Goal: Task Accomplishment & Management: Manage account settings

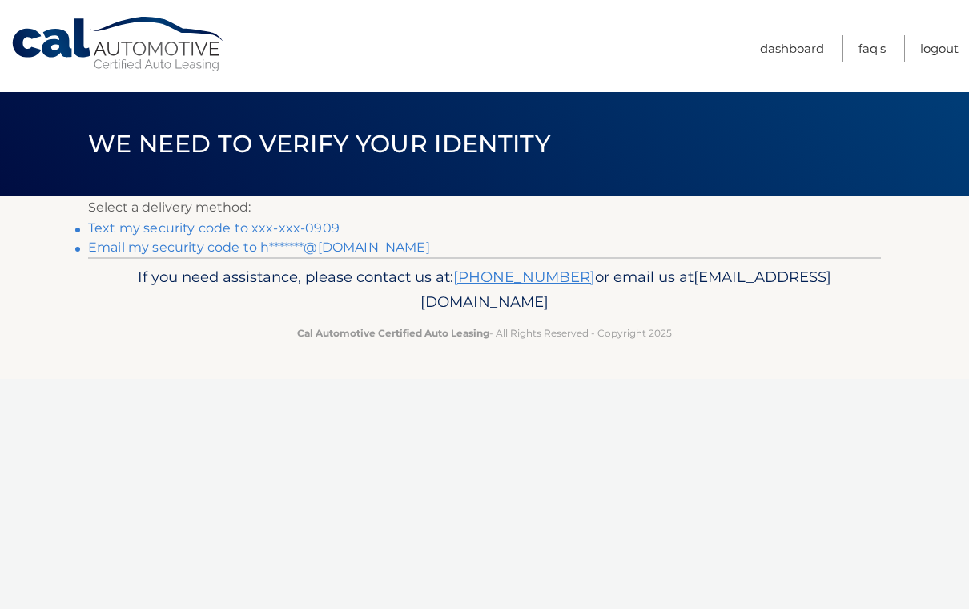
click at [95, 226] on link "Text my security code to xxx-xxx-0909" at bounding box center [214, 227] width 252 height 15
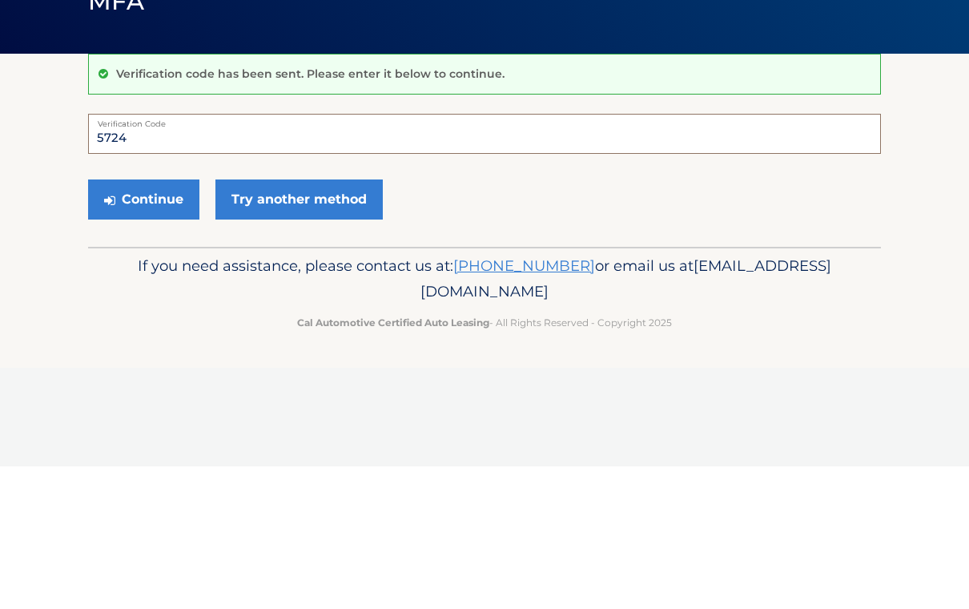
type input "572493"
click at [143, 322] on button "Continue" at bounding box center [143, 342] width 111 height 40
click at [127, 334] on button "Continue" at bounding box center [143, 342] width 111 height 40
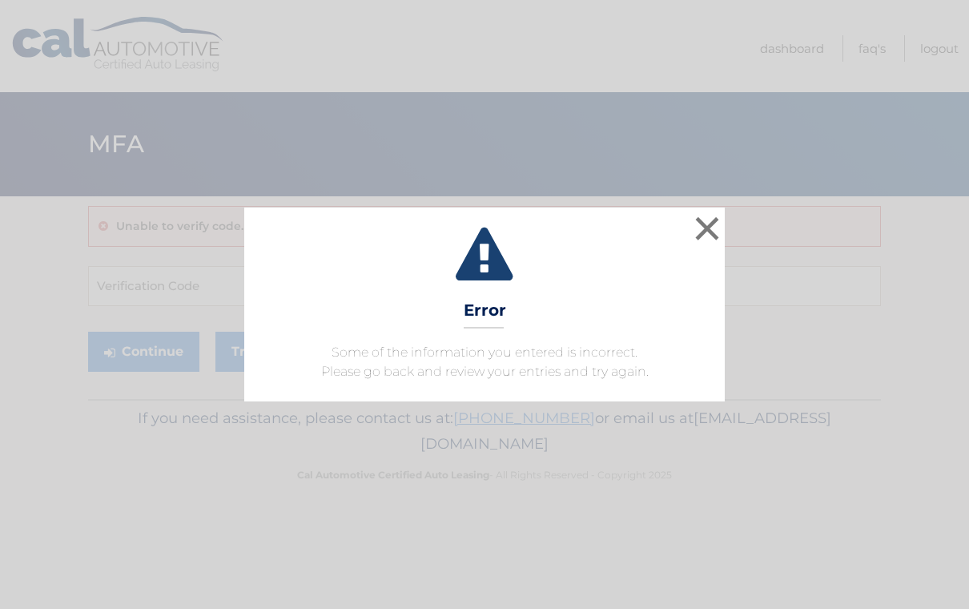
click at [707, 233] on button "×" at bounding box center [707, 228] width 32 height 32
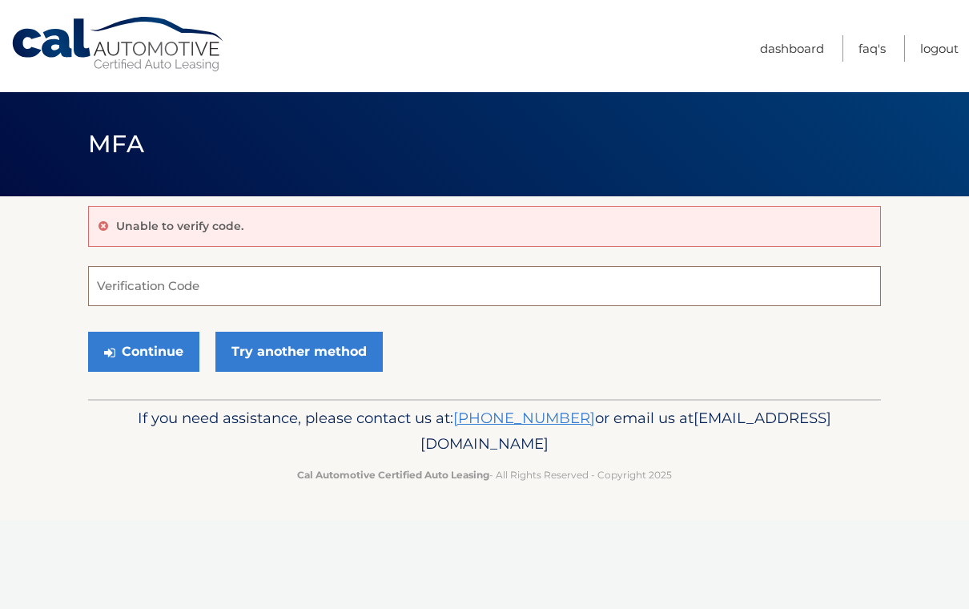
click at [543, 281] on input "Verification Code" at bounding box center [484, 286] width 793 height 40
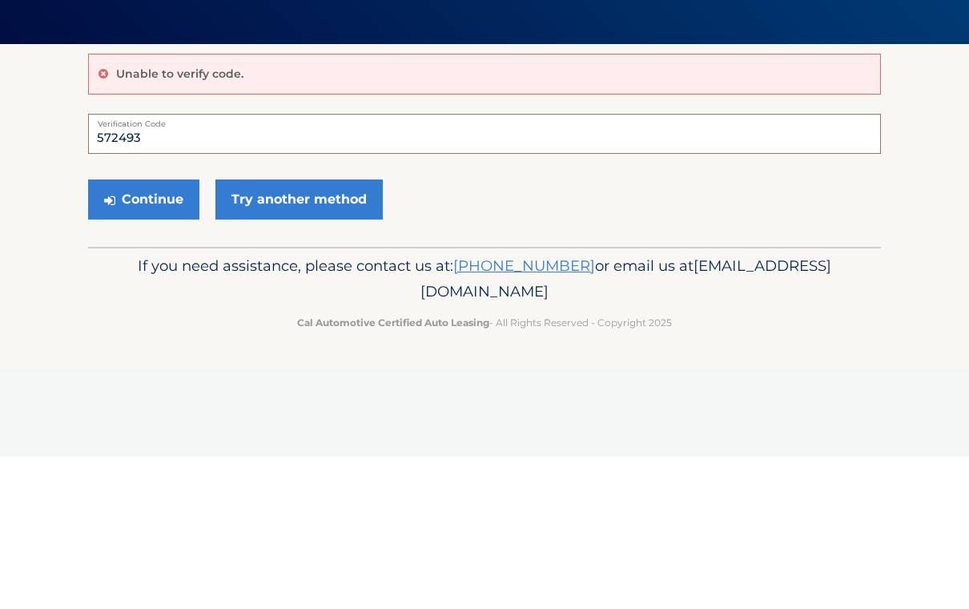
type input "572493"
click at [137, 332] on button "Continue" at bounding box center [143, 352] width 111 height 40
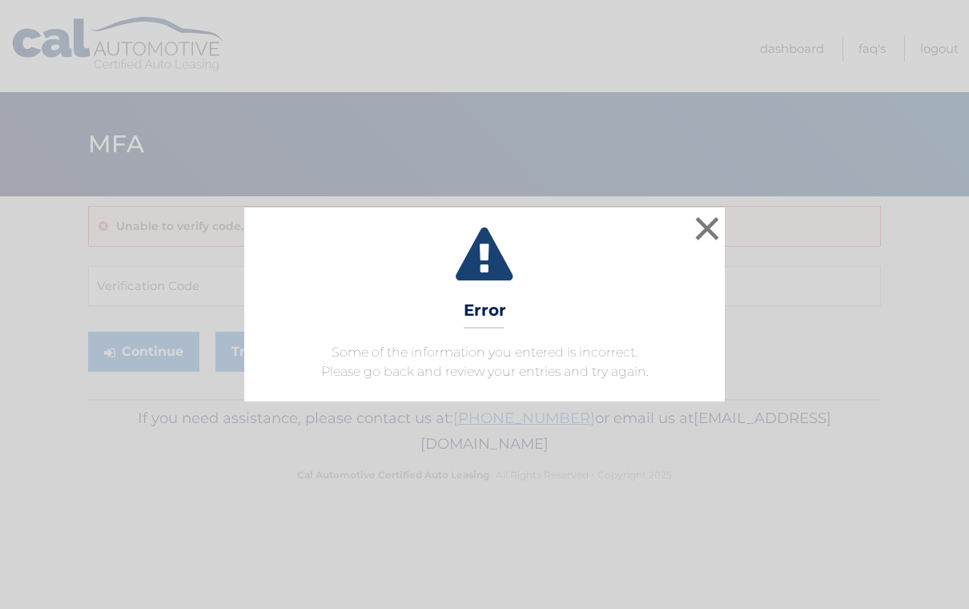
click at [713, 227] on button "×" at bounding box center [707, 228] width 32 height 32
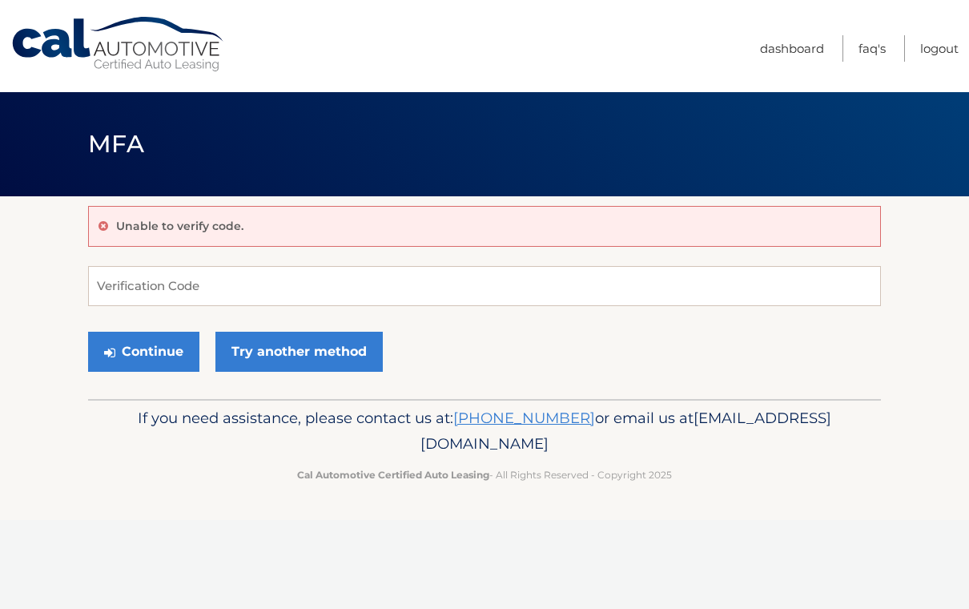
click at [316, 357] on link "Try another method" at bounding box center [299, 352] width 167 height 40
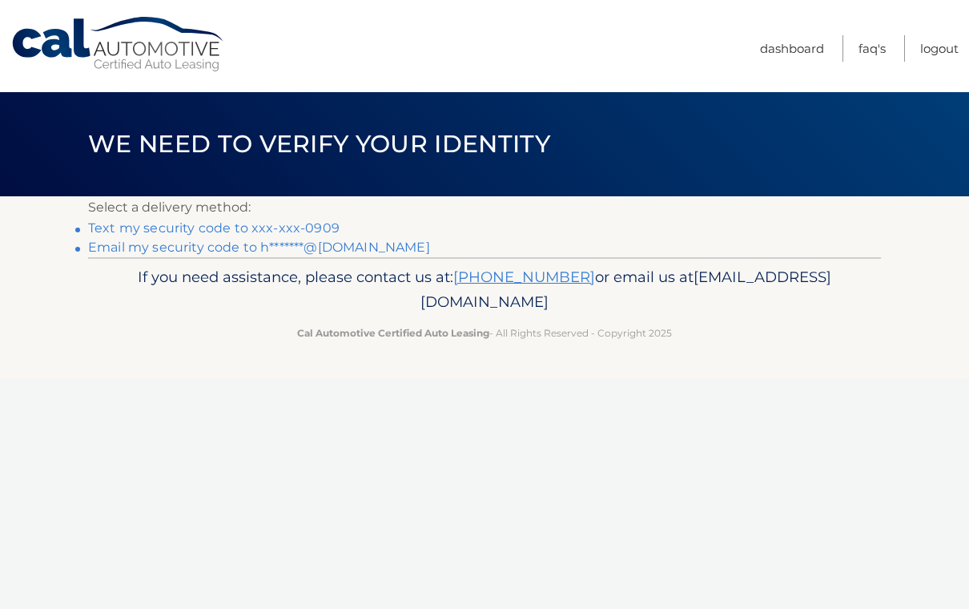
click at [315, 223] on link "Text my security code to xxx-xxx-0909" at bounding box center [214, 227] width 252 height 15
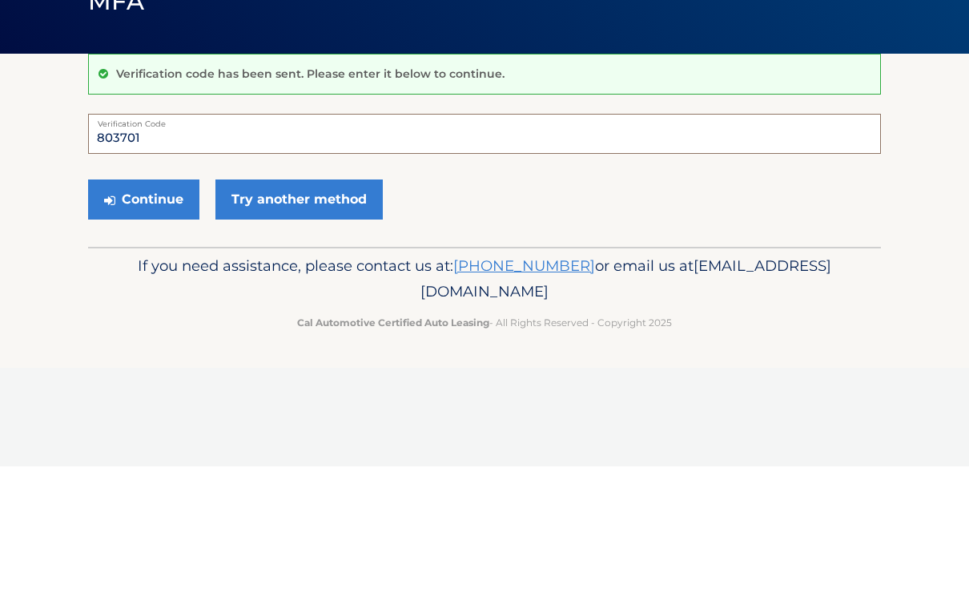
type input "803701"
click at [149, 322] on button "Continue" at bounding box center [143, 342] width 111 height 40
click at [163, 344] on button "Continue" at bounding box center [143, 342] width 111 height 40
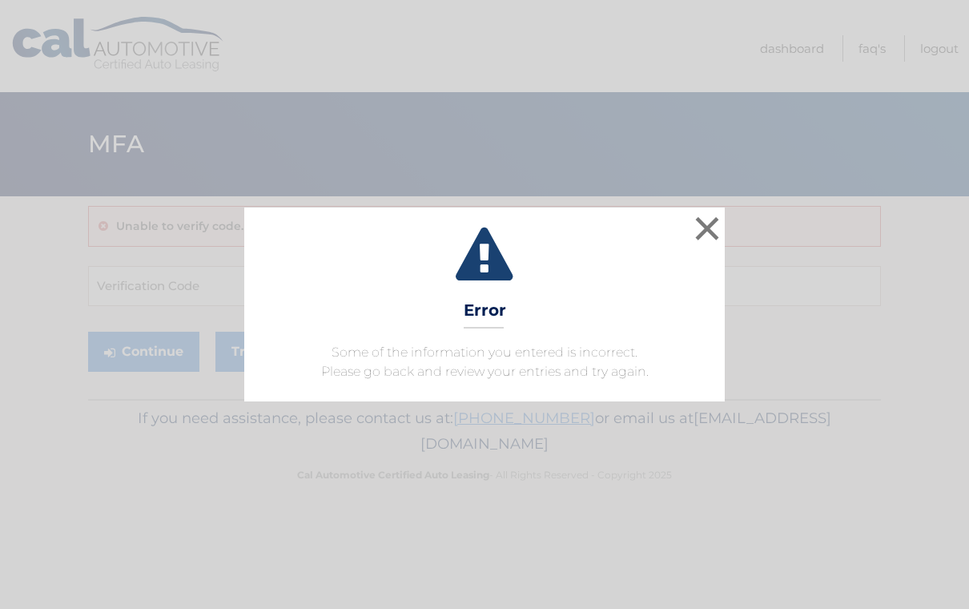
click at [709, 235] on button "×" at bounding box center [707, 228] width 32 height 32
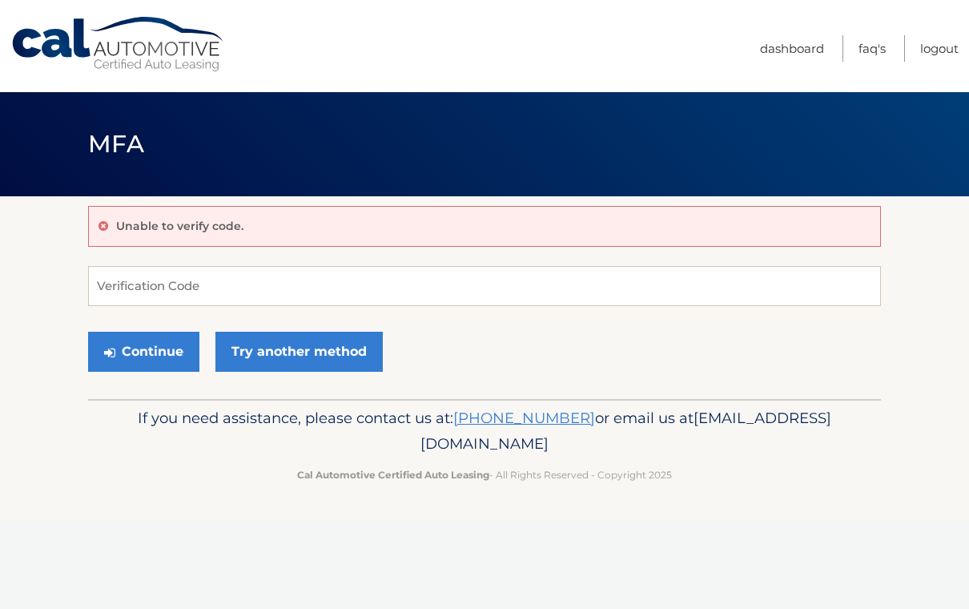
click at [341, 351] on link "Try another method" at bounding box center [299, 352] width 167 height 40
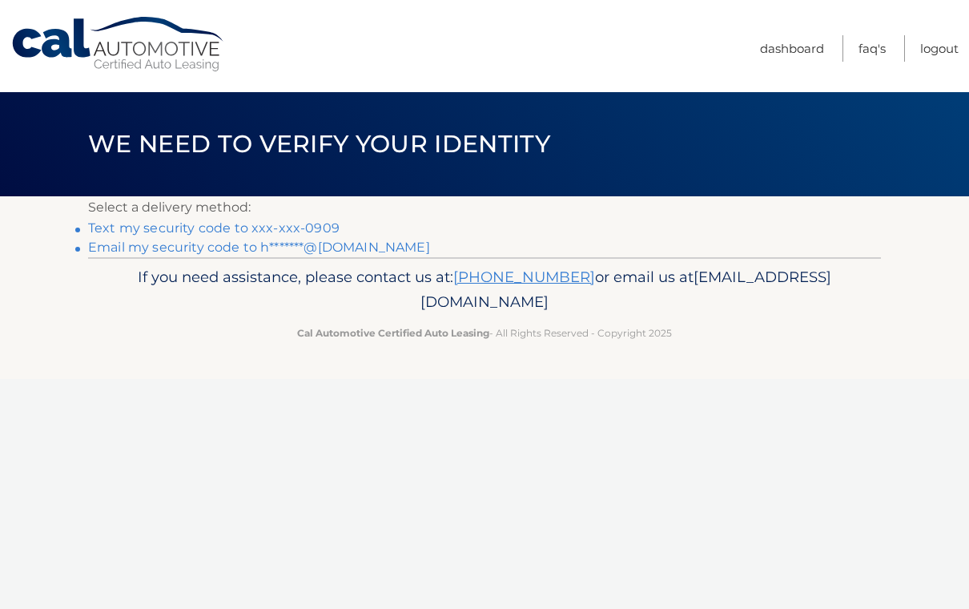
click at [356, 251] on link "Email my security code to h*******@aol.com" at bounding box center [259, 247] width 342 height 15
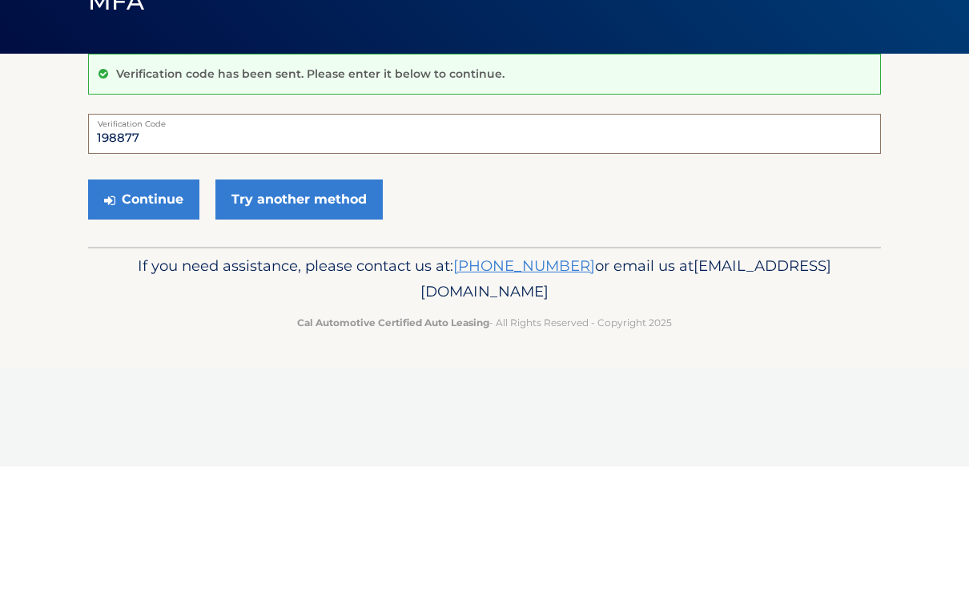
type input "198877"
click at [143, 322] on button "Continue" at bounding box center [143, 342] width 111 height 40
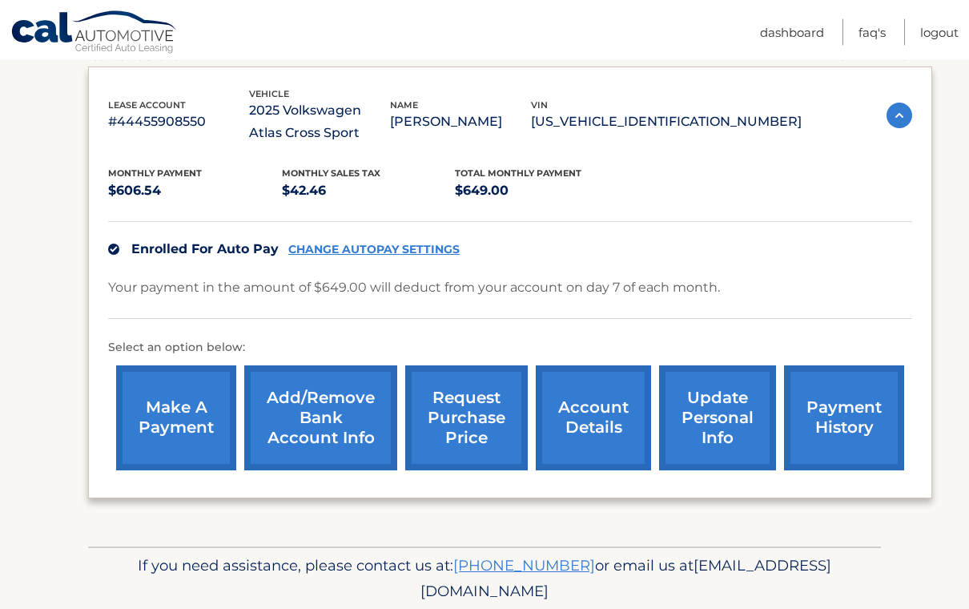
scroll to position [296, 0]
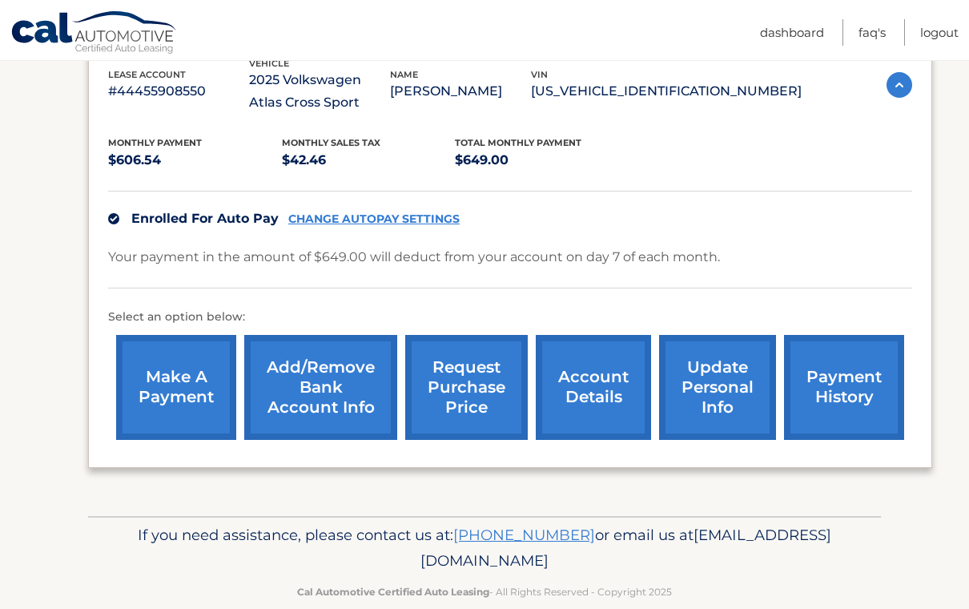
click at [472, 396] on link "request purchase price" at bounding box center [466, 387] width 123 height 105
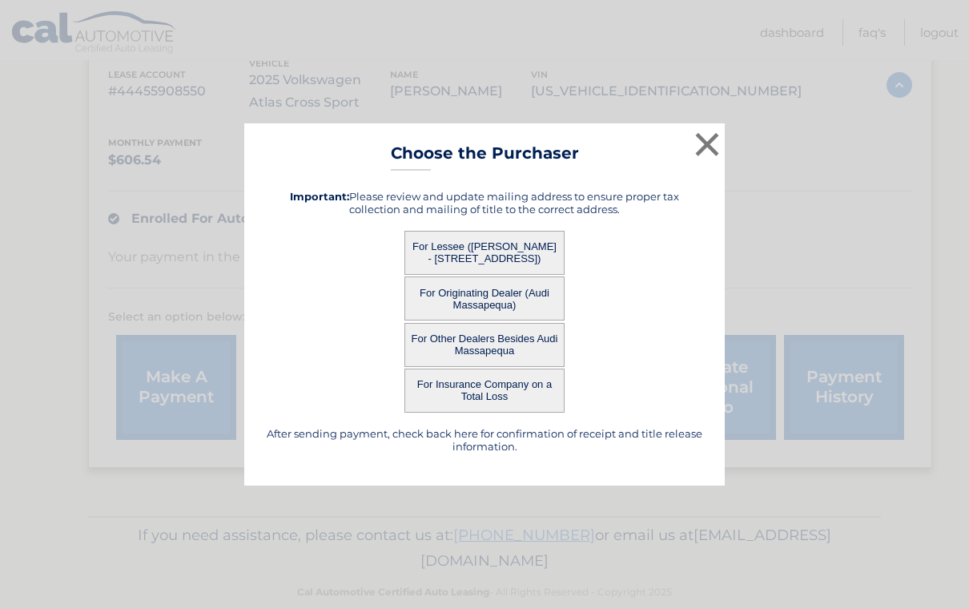
click at [705, 160] on button "×" at bounding box center [707, 144] width 32 height 32
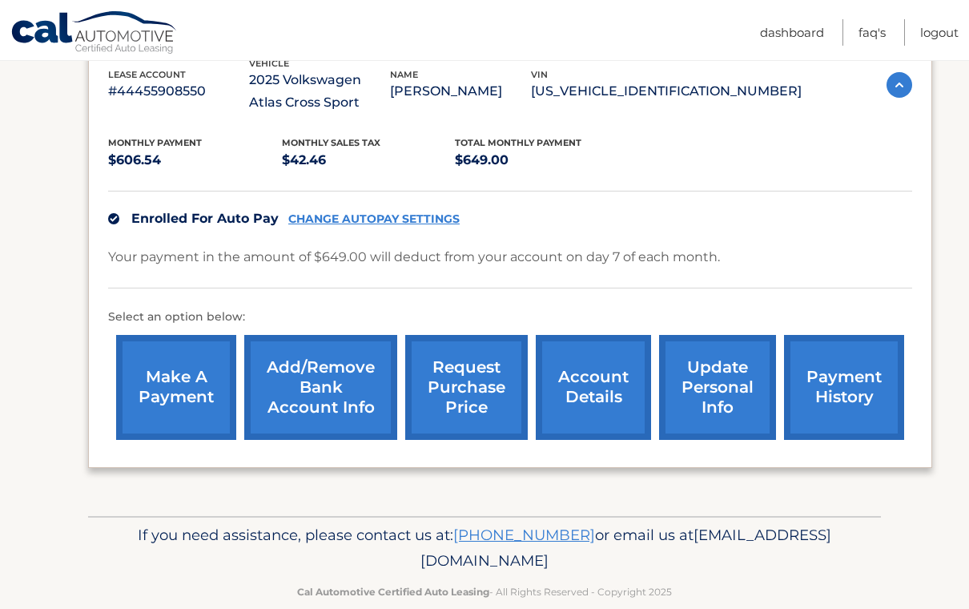
click at [589, 393] on link "account details" at bounding box center [593, 387] width 115 height 105
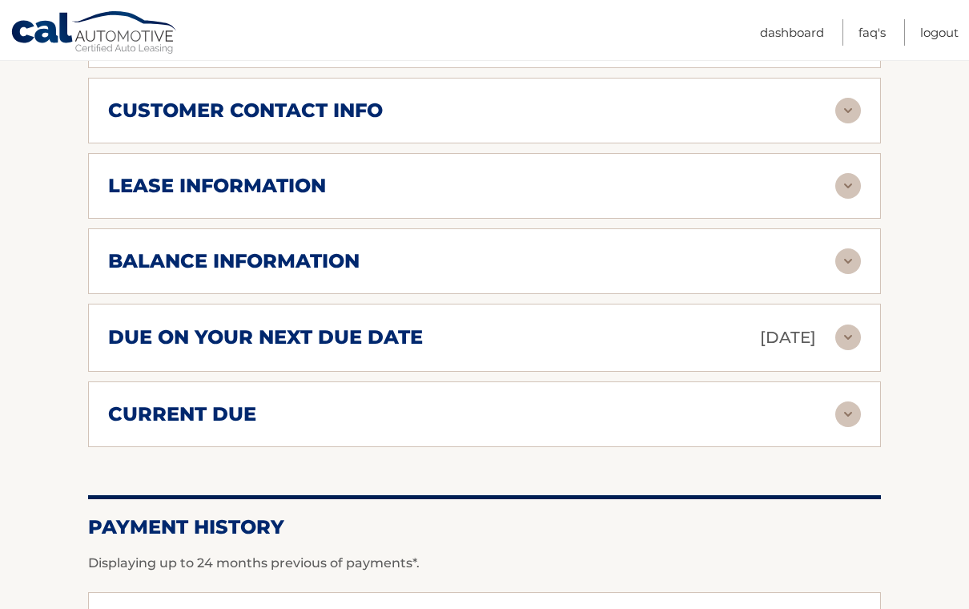
scroll to position [800, 0]
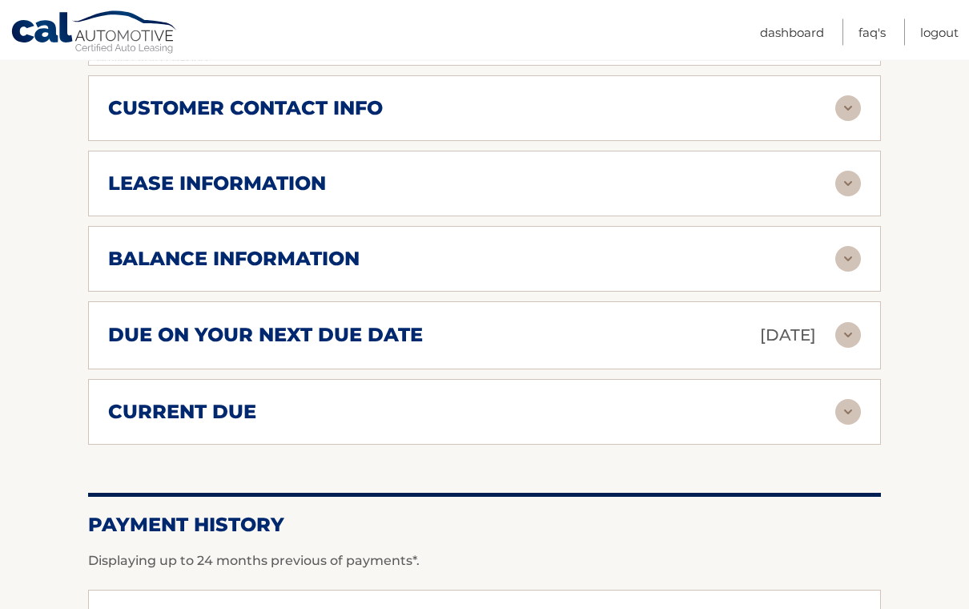
click at [847, 257] on img at bounding box center [849, 260] width 26 height 26
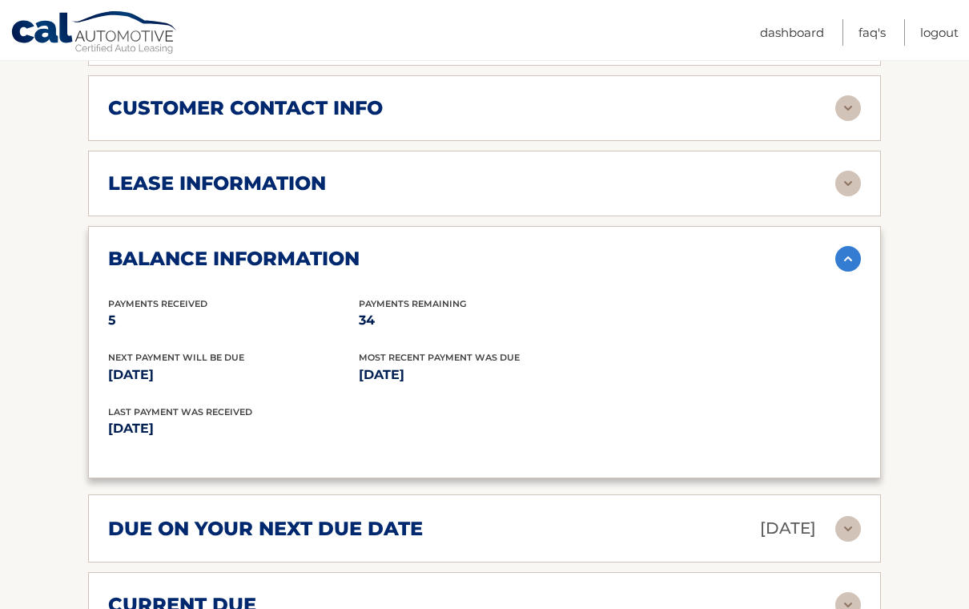
click at [846, 187] on img at bounding box center [849, 184] width 26 height 26
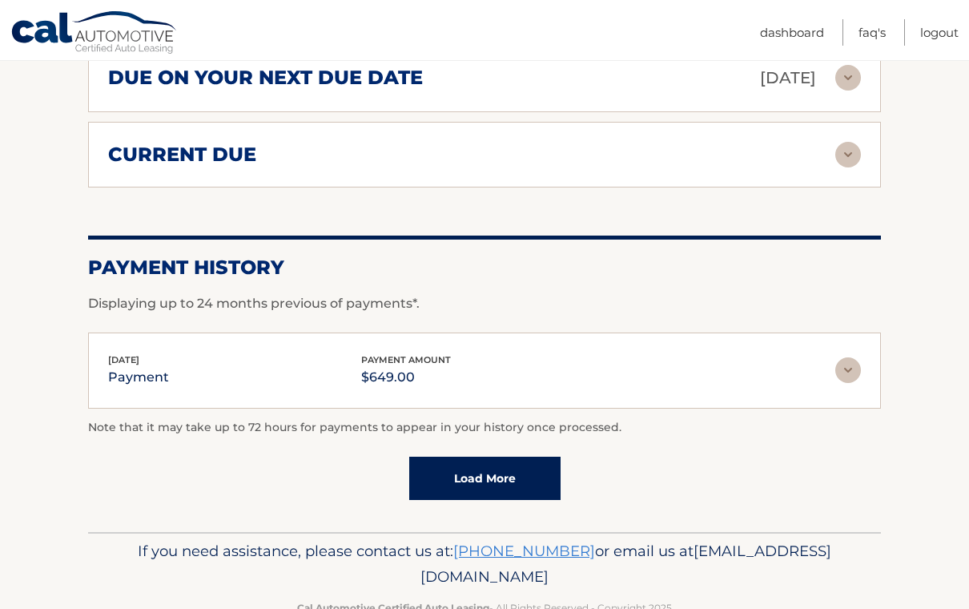
scroll to position [1562, 0]
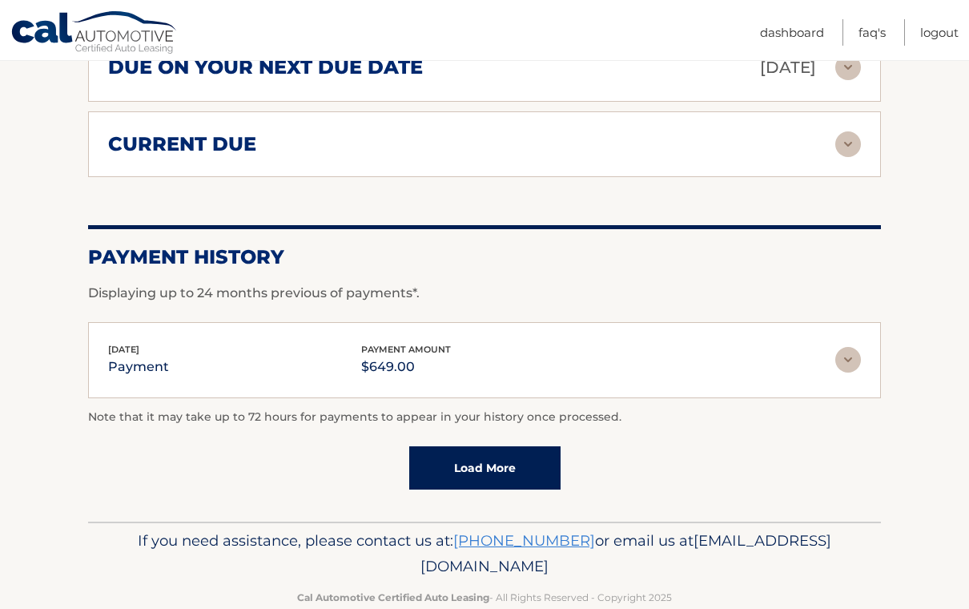
click at [511, 456] on link "Load More" at bounding box center [484, 467] width 151 height 43
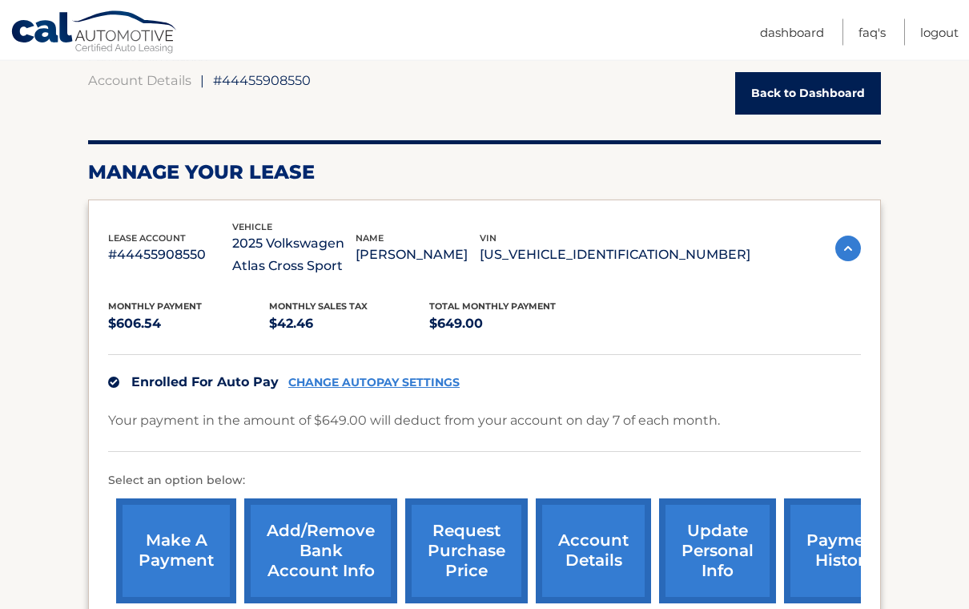
scroll to position [0, 0]
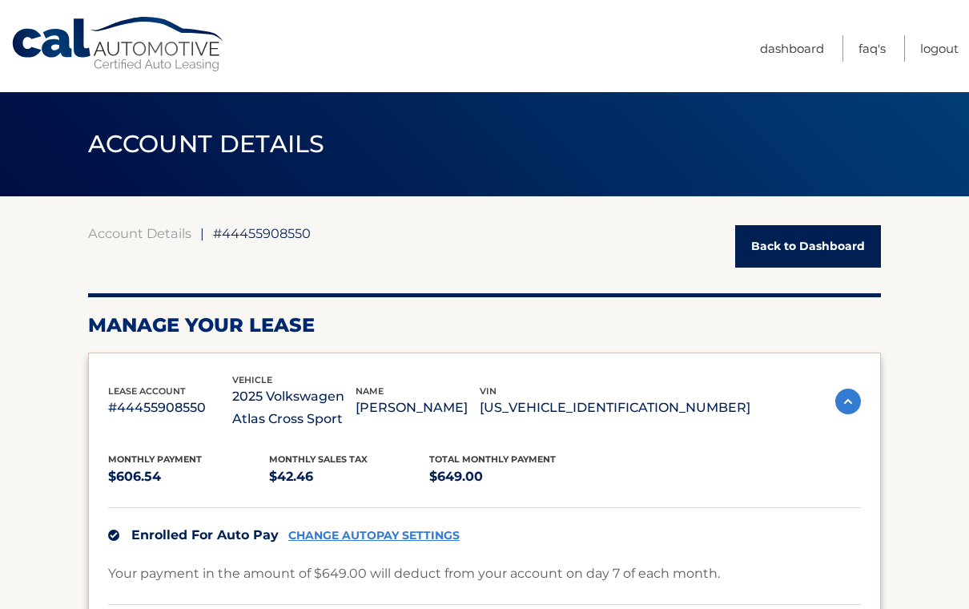
click at [789, 46] on link "Dashboard" at bounding box center [792, 48] width 64 height 26
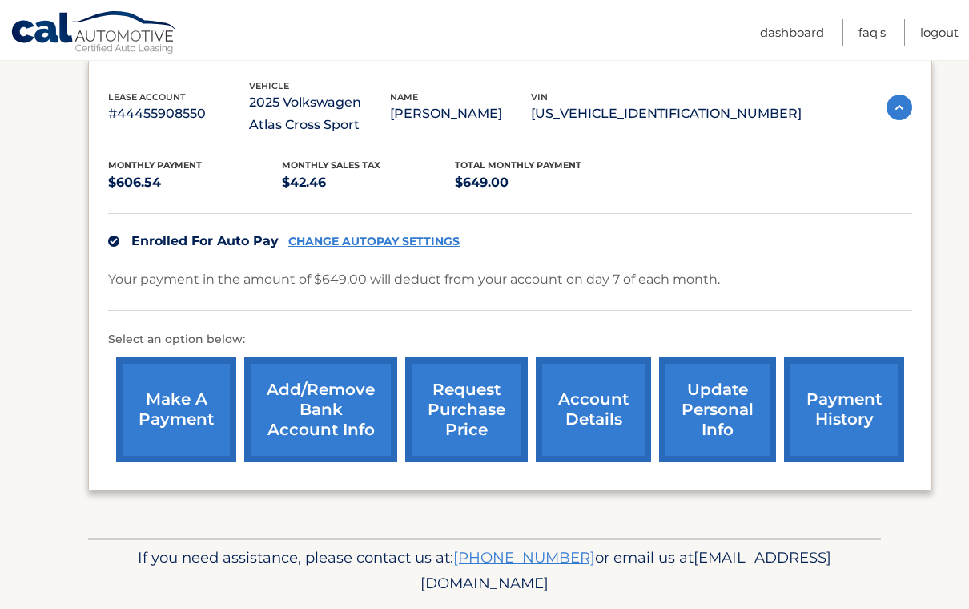
scroll to position [267, 0]
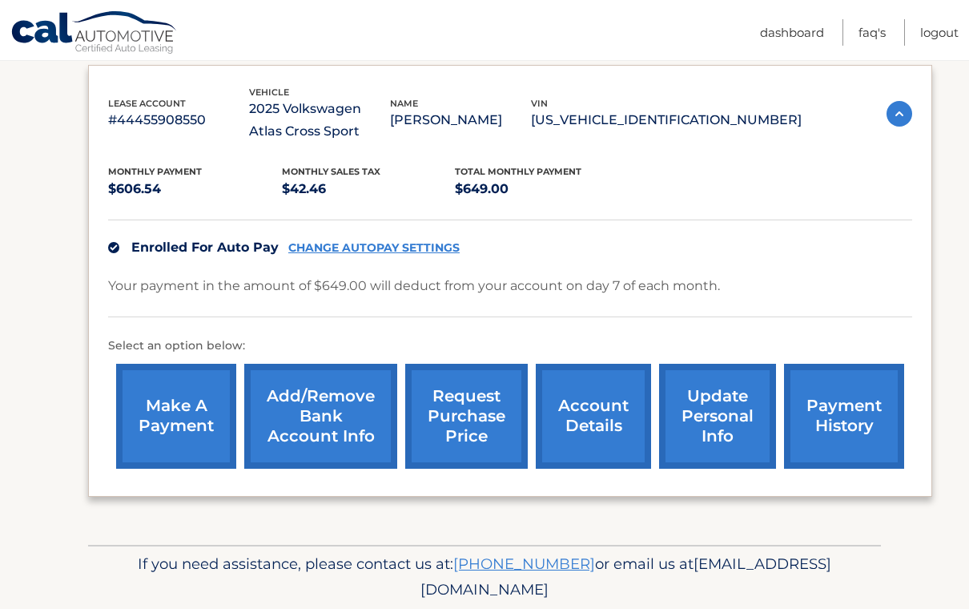
click at [595, 417] on link "account details" at bounding box center [593, 416] width 115 height 105
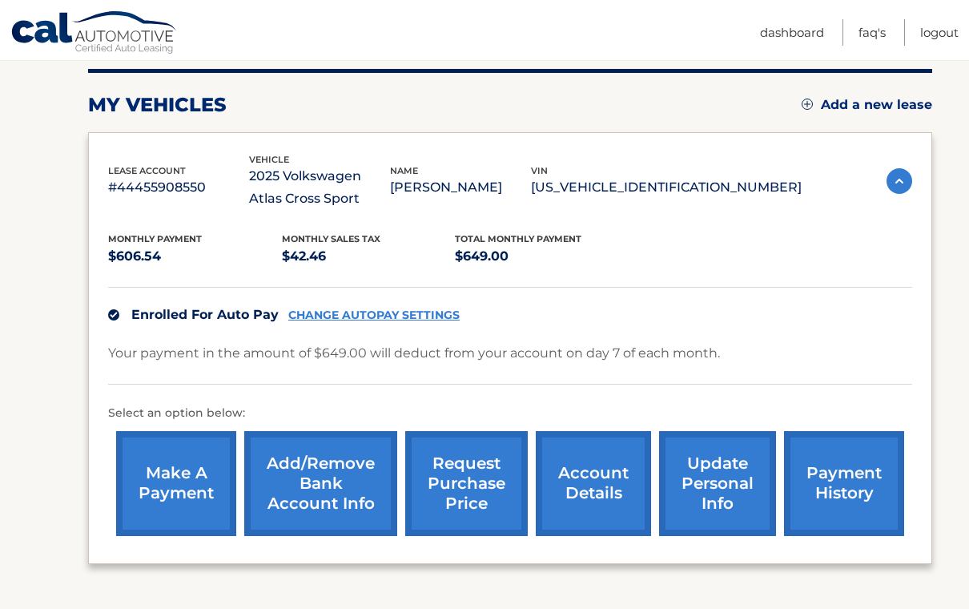
scroll to position [0, 0]
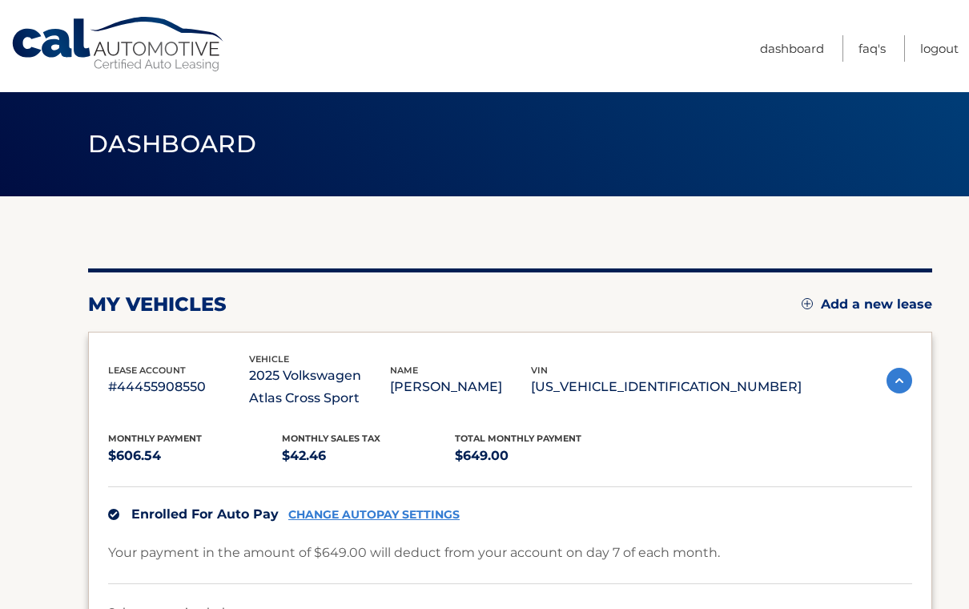
click at [166, 42] on link "Cal Automotive" at bounding box center [118, 44] width 216 height 57
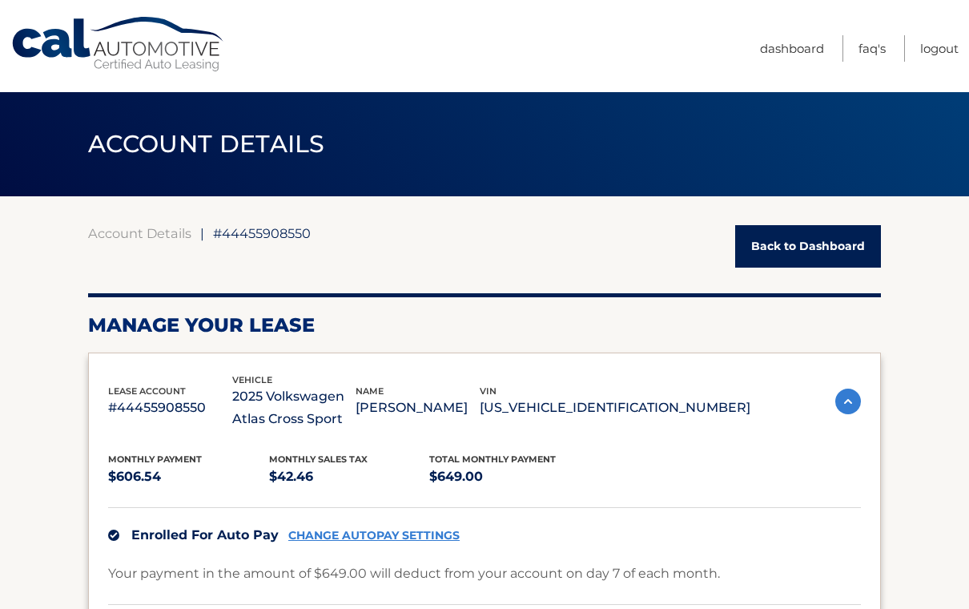
click at [256, 242] on div "Account Details | #44455908550 Back to Dashboard" at bounding box center [484, 246] width 793 height 42
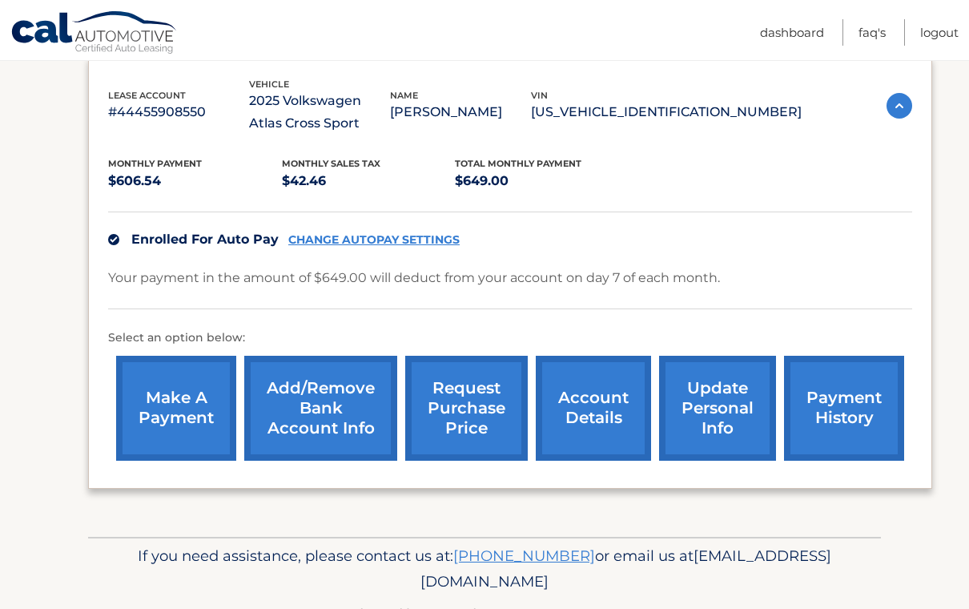
scroll to position [274, 0]
click at [476, 413] on link "request purchase price" at bounding box center [466, 409] width 123 height 105
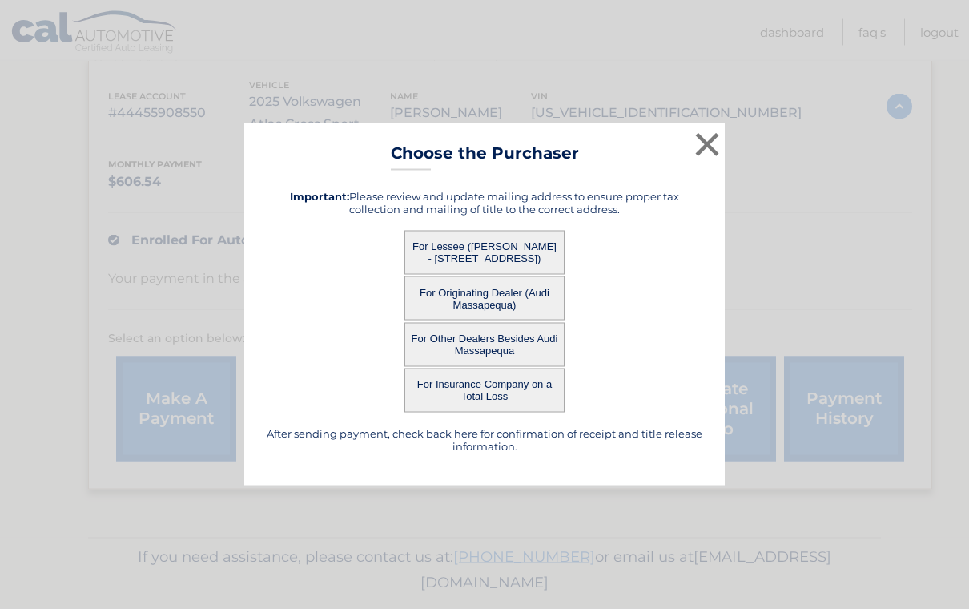
scroll to position [275, 0]
click at [506, 259] on button "For Lessee ([PERSON_NAME] - [STREET_ADDRESS])" at bounding box center [485, 253] width 160 height 44
click at [500, 275] on button "For Lessee ([PERSON_NAME] - [STREET_ADDRESS])" at bounding box center [485, 253] width 160 height 44
click at [519, 259] on button "For Lessee ([PERSON_NAME] - [STREET_ADDRESS])" at bounding box center [485, 253] width 160 height 44
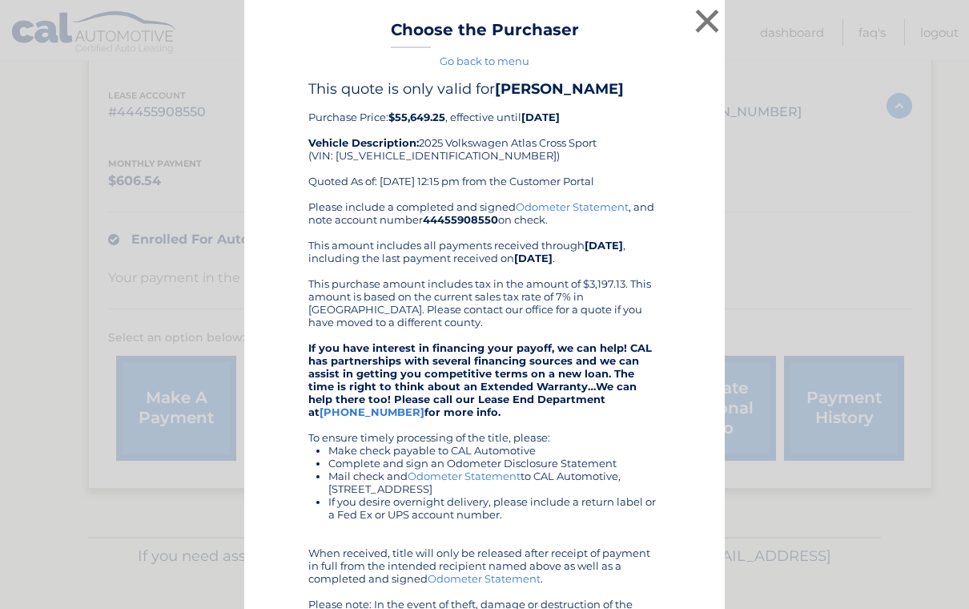
scroll to position [0, 0]
click at [692, 19] on button "×" at bounding box center [707, 21] width 32 height 32
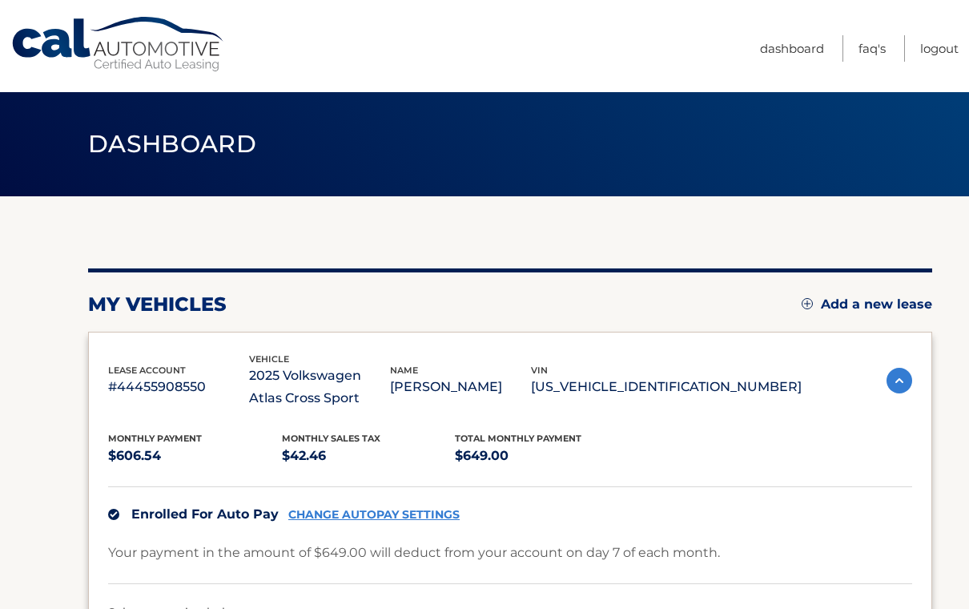
click at [868, 42] on link "FAQ's" at bounding box center [872, 48] width 27 height 26
